Goal: Task Accomplishment & Management: Manage account settings

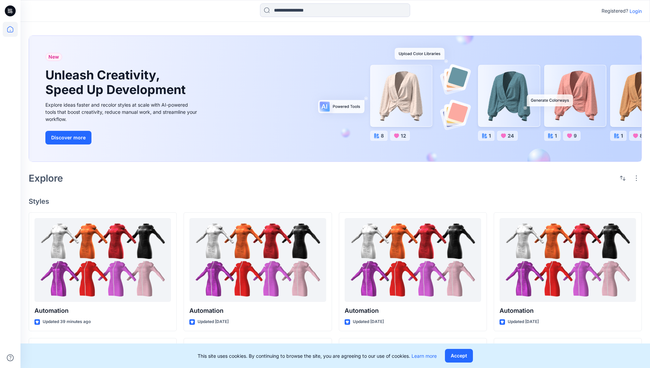
click at [634, 11] on p "Login" at bounding box center [635, 11] width 12 height 7
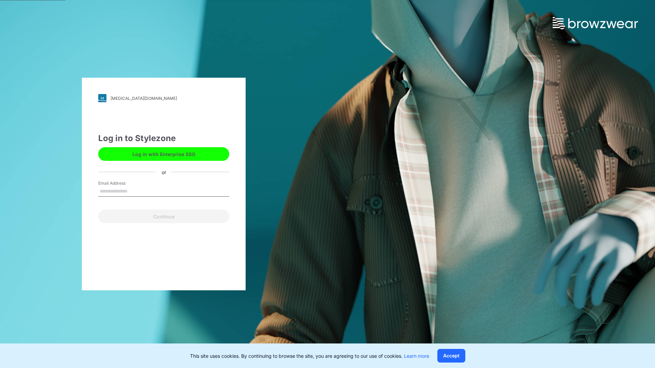
click at [135, 191] on input "Email Address" at bounding box center [163, 192] width 131 height 10
type input "**********"
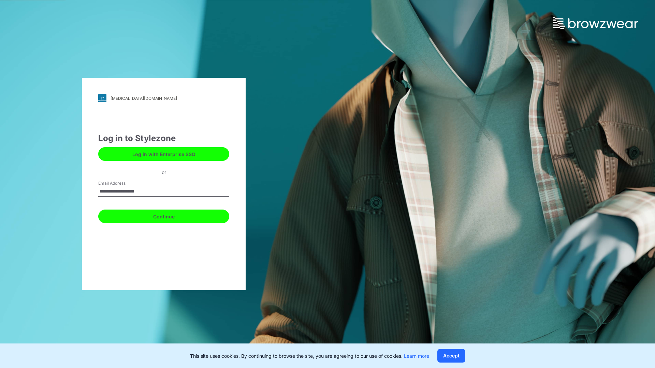
click at [171, 216] on button "Continue" at bounding box center [163, 217] width 131 height 14
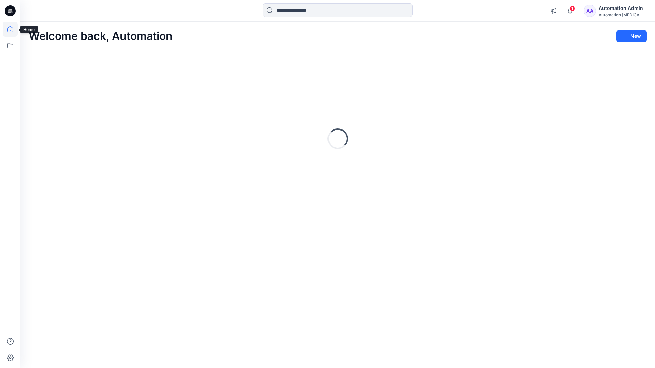
click at [13, 29] on icon at bounding box center [10, 29] width 6 height 6
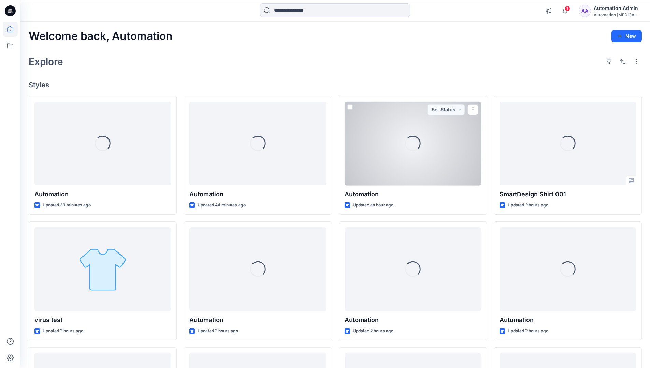
click at [609, 7] on div "Automation Admin" at bounding box center [618, 8] width 48 height 8
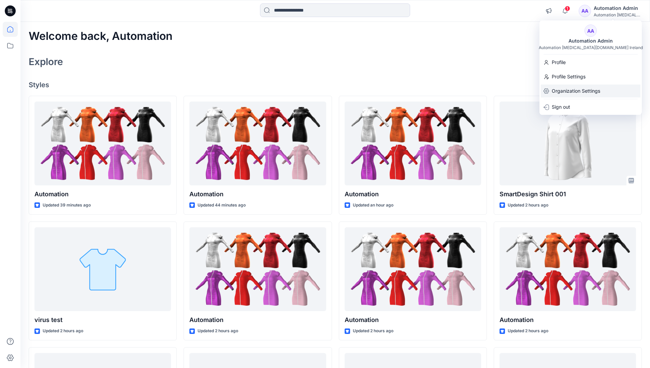
click at [577, 89] on p "Organization Settings" at bounding box center [576, 91] width 48 height 13
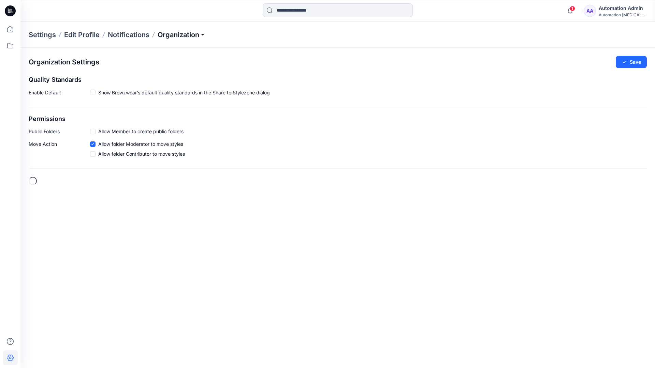
click at [183, 37] on p "Organization" at bounding box center [182, 35] width 48 height 10
click at [153, 64] on link "Edit Status Labels" at bounding box center [183, 64] width 100 height 14
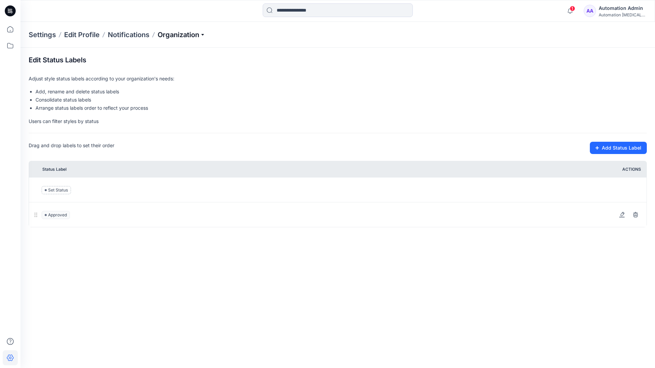
click at [182, 35] on p "Organization" at bounding box center [182, 35] width 48 height 10
click at [182, 32] on p "Organization" at bounding box center [182, 35] width 48 height 10
click at [302, 11] on input at bounding box center [338, 10] width 150 height 14
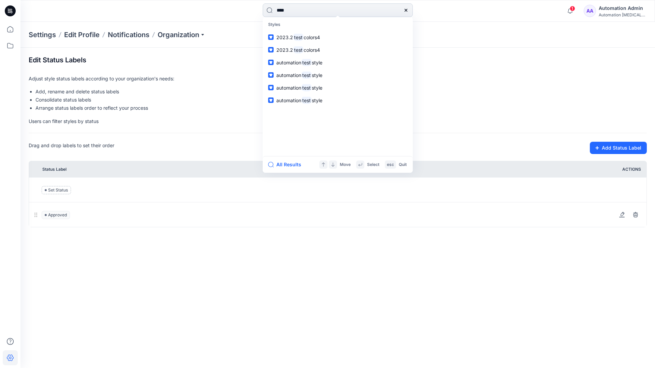
type input "****"
